Goal: Information Seeking & Learning: Get advice/opinions

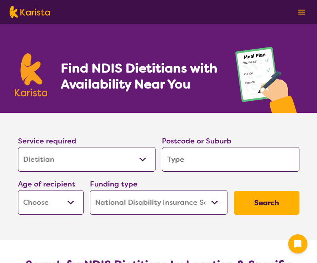
select select "Dietitian"
select select "NDIS"
select select "Dietitian"
select select "NDIS"
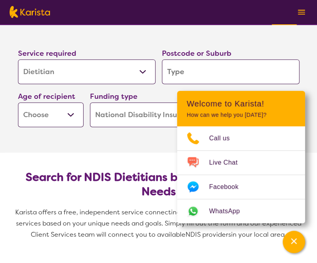
scroll to position [87, 0]
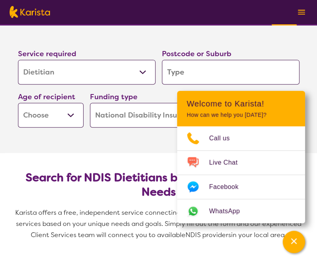
click at [176, 75] on input "search" at bounding box center [230, 72] width 137 height 25
type input "4"
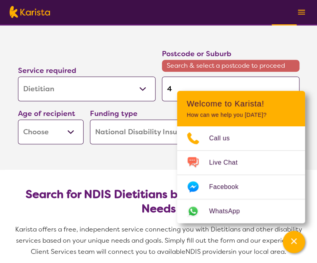
type input "46"
type input "467"
type input "4670"
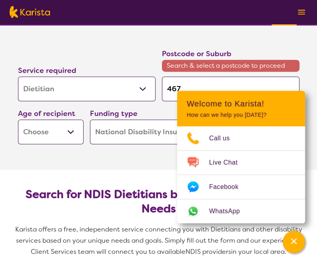
type input "4670"
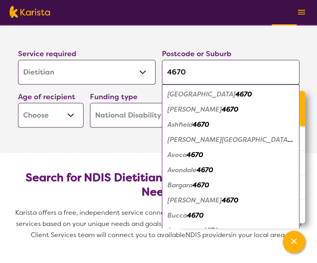
type input "4670"
click at [55, 115] on select "Early Childhood - 0 to 9 Child - 10 to 11 Adolescent - 12 to 17 Adult - 18 to 6…" at bounding box center [50, 115] width 65 height 25
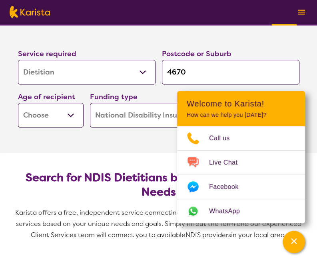
select select "EC"
click at [18, 103] on select "Early Childhood - 0 to 9 Child - 10 to 11 Adolescent - 12 to 17 Adult - 18 to 6…" at bounding box center [50, 115] width 65 height 25
select select "EC"
click at [118, 155] on section "Search for NDIS Dietitians by Location & Specific Needs Karista offers a free, …" at bounding box center [158, 203] width 307 height 100
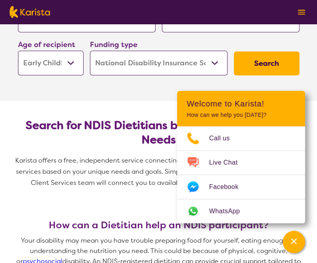
scroll to position [139, 0]
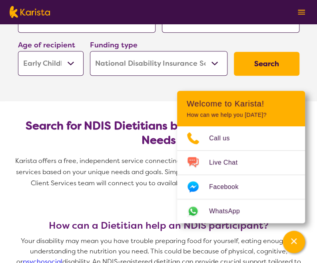
click at [260, 69] on button "Search" at bounding box center [266, 64] width 65 height 24
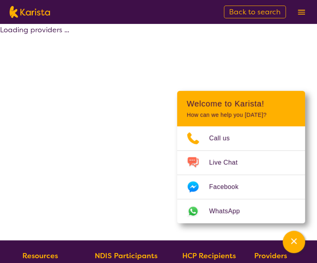
select select "by_score"
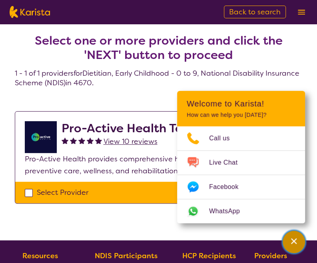
click at [291, 243] on icon "Channel Menu" at bounding box center [294, 242] width 6 height 6
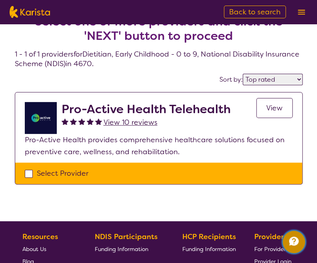
scroll to position [19, 0]
click at [30, 173] on div "Select Provider" at bounding box center [158, 174] width 267 height 12
checkbox input "true"
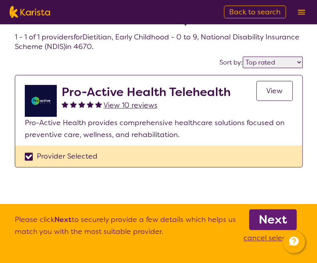
scroll to position [33, 0]
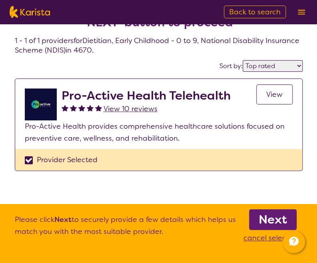
click at [271, 218] on b "Next" at bounding box center [272, 220] width 28 height 16
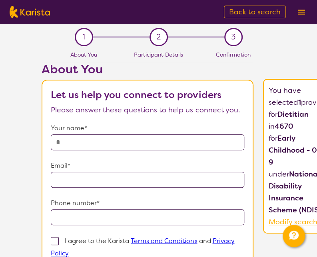
select select "by_score"
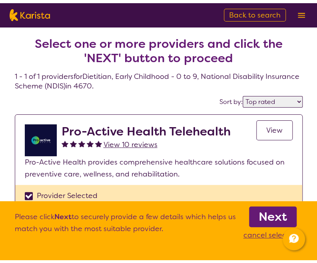
scroll to position [33, 0]
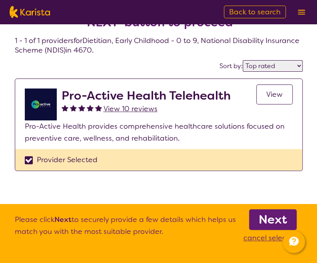
click at [271, 98] on span "View" at bounding box center [274, 95] width 16 height 10
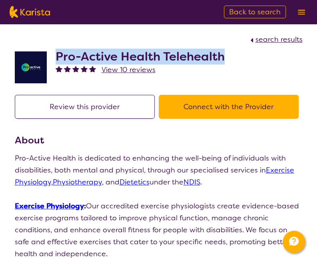
drag, startPoint x: 57, startPoint y: 55, endPoint x: 226, endPoint y: 53, distance: 169.2
click at [226, 53] on div "Pro-Active Health Telehealth View 10 reviews" at bounding box center [158, 66] width 287 height 40
copy h2 "Pro-Active Health Telehealth"
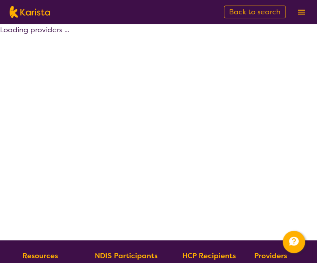
scroll to position [33, 0]
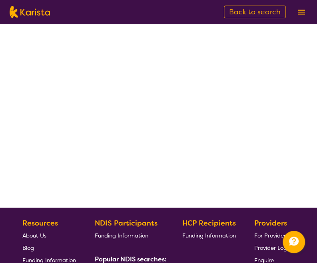
select select "by_score"
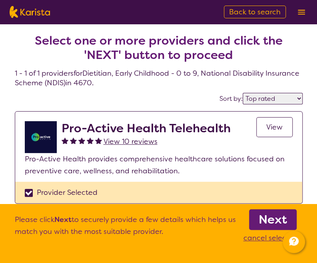
select select "Dietitian"
select select "EC"
select select "NDIS"
select select "Dietitian"
select select "EC"
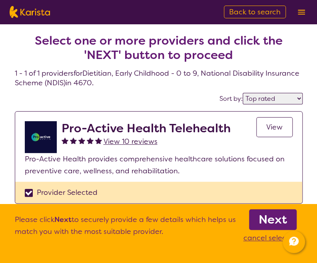
select select "NDIS"
